Goal: Task Accomplishment & Management: Use online tool/utility

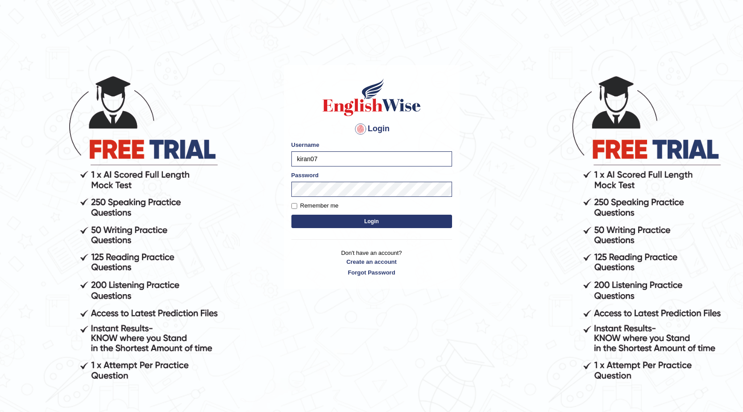
click at [173, 156] on body "Login Please fix the following errors: Username kiran07 Password Remember me Lo…" at bounding box center [371, 243] width 743 height 412
type input "Iffat_Muna"
click at [134, 186] on body "Login Please fix the following errors: Username Iffat_Muna Password Remember me…" at bounding box center [371, 243] width 743 height 412
click at [331, 219] on button "Login" at bounding box center [371, 221] width 161 height 13
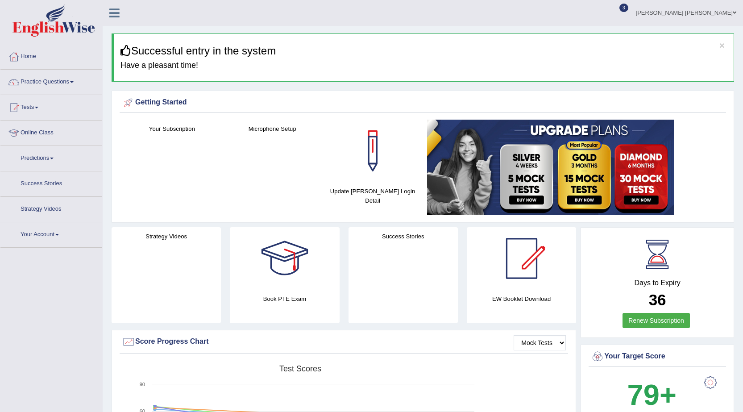
click at [38, 107] on span at bounding box center [37, 108] width 4 height 2
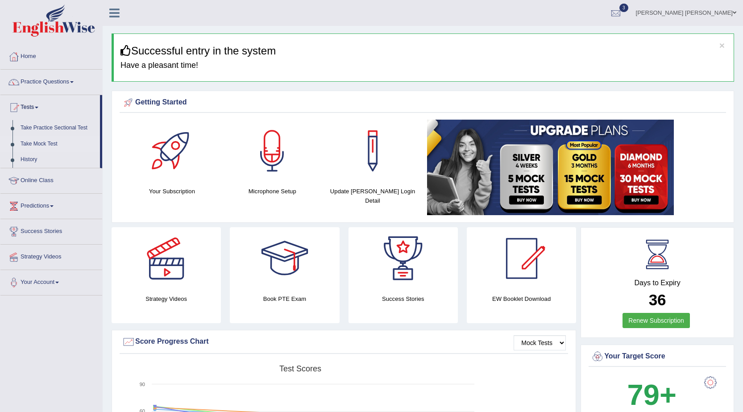
click at [38, 141] on link "Take Mock Test" at bounding box center [58, 144] width 83 height 16
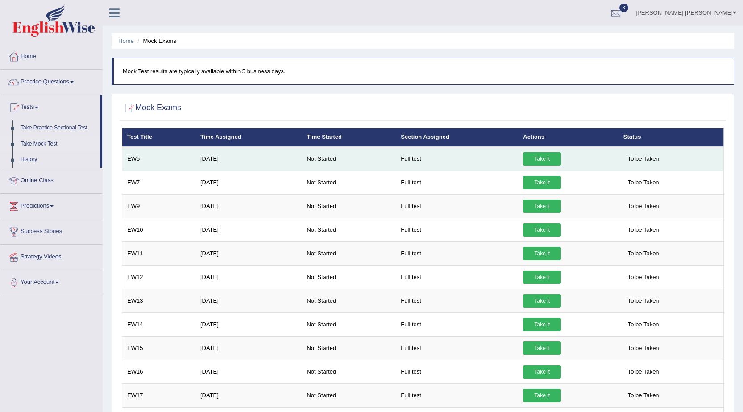
click at [545, 160] on link "Take it" at bounding box center [542, 158] width 38 height 13
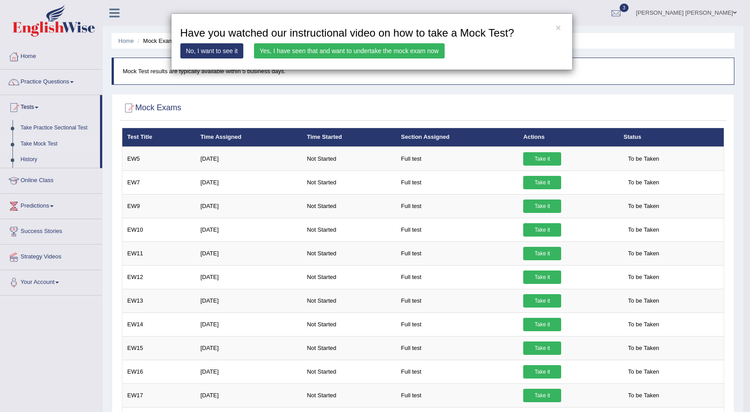
click at [289, 53] on link "Yes, I have seen that and want to undertake the mock exam now" at bounding box center [349, 50] width 191 height 15
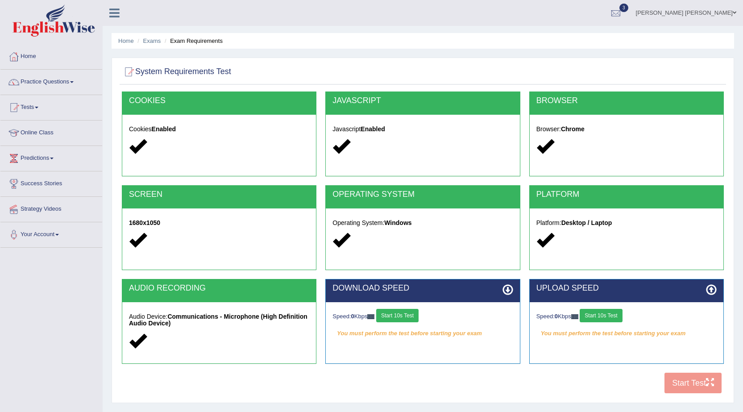
click at [394, 314] on button "Start 10s Test" at bounding box center [397, 315] width 42 height 13
click at [600, 314] on button "Start 10s Test" at bounding box center [601, 315] width 42 height 13
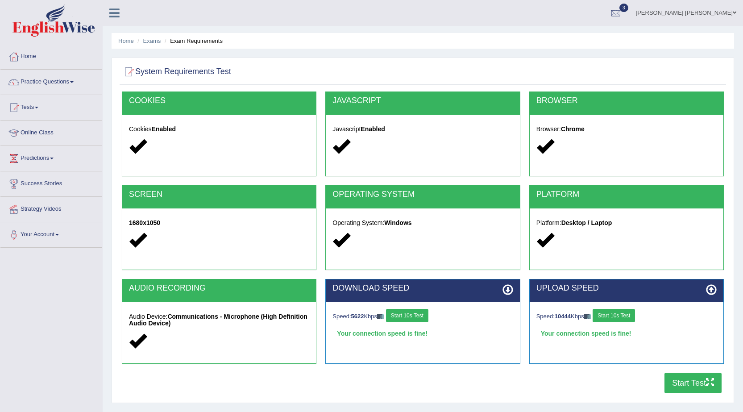
click at [692, 381] on button "Start Test" at bounding box center [692, 383] width 57 height 21
